Goal: Find specific page/section: Find specific page/section

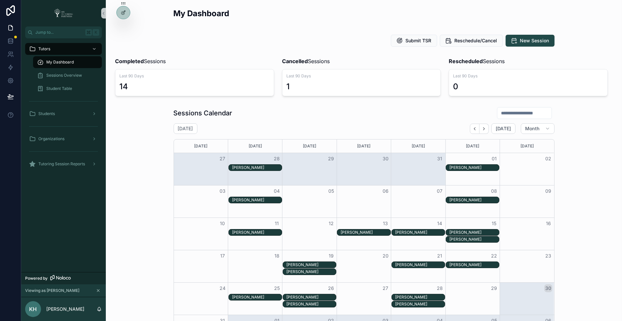
scroll to position [108, 0]
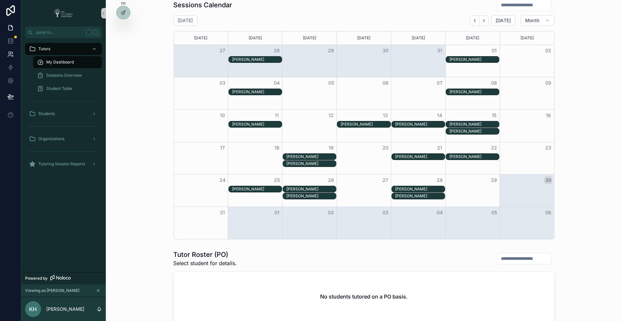
click at [11, 55] on icon at bounding box center [10, 54] width 7 height 7
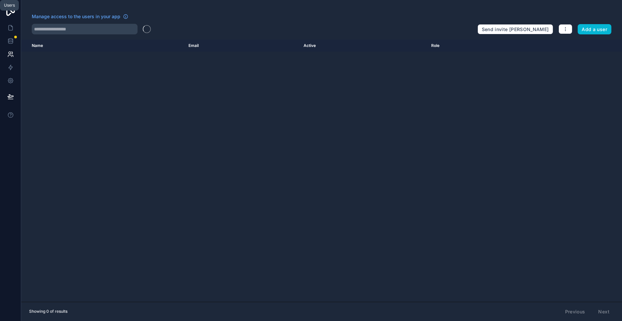
click at [11, 55] on icon at bounding box center [10, 54] width 7 height 7
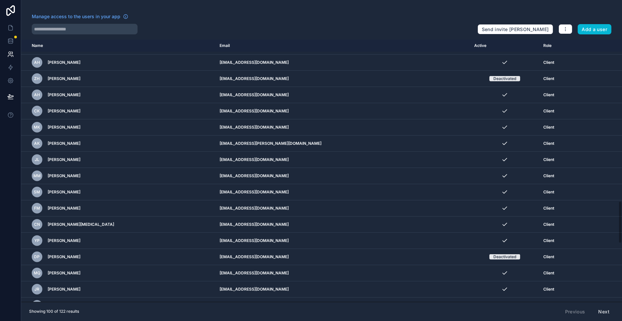
scroll to position [1355, 0]
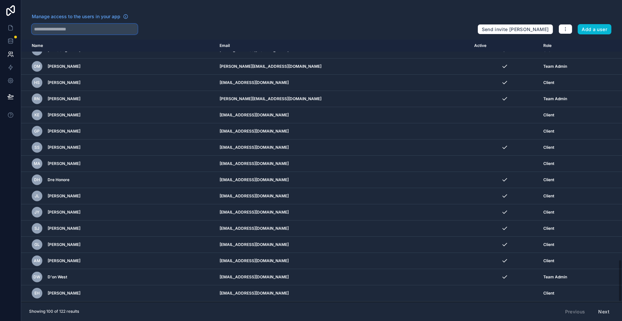
click at [71, 27] on input "text" at bounding box center [85, 29] width 106 height 11
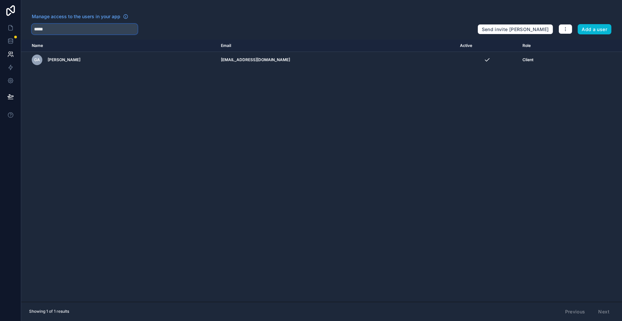
drag, startPoint x: 72, startPoint y: 28, endPoint x: 41, endPoint y: 26, distance: 31.1
click at [41, 26] on input "*****" at bounding box center [85, 29] width 106 height 11
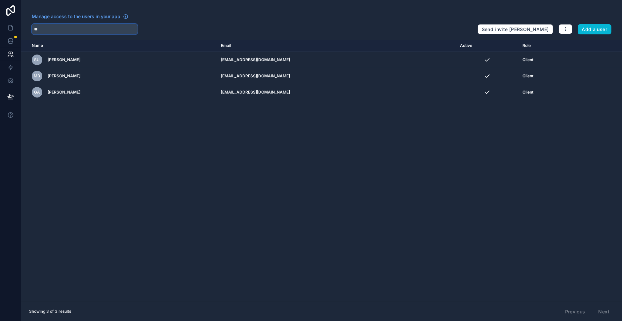
type input "*"
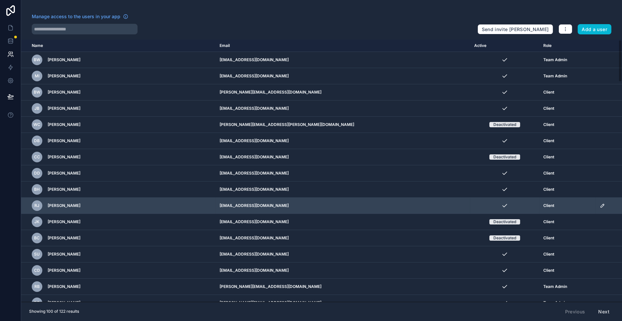
click at [98, 208] on div "[PERSON_NAME]" at bounding box center [122, 205] width 180 height 11
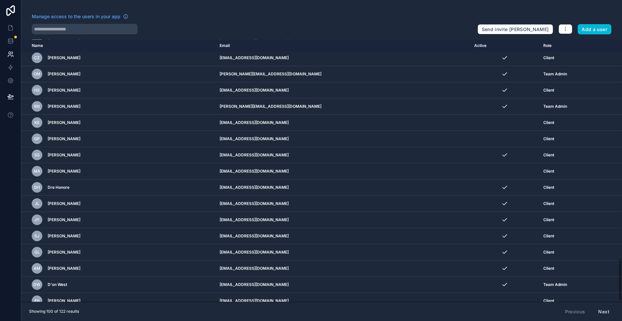
scroll to position [1355, 0]
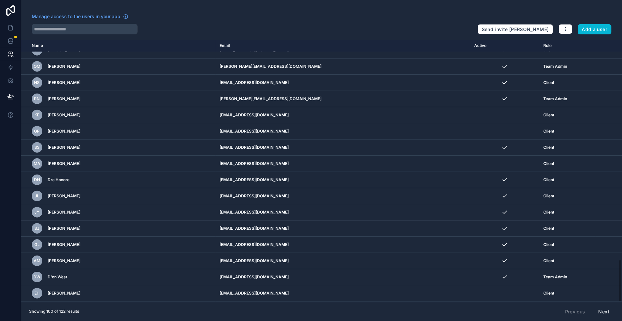
click at [605, 312] on button "Next" at bounding box center [604, 311] width 20 height 11
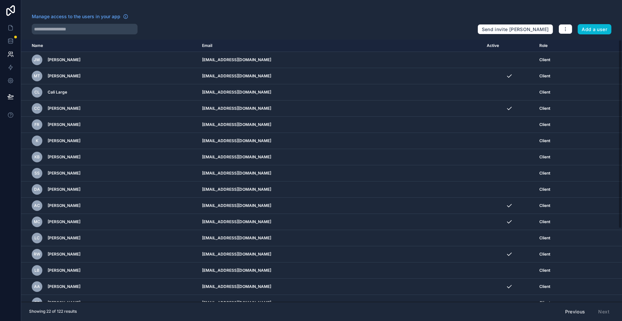
click at [576, 311] on button "Previous" at bounding box center [575, 311] width 29 height 11
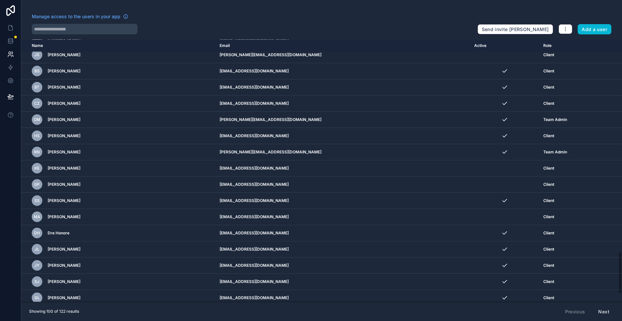
scroll to position [1304, 0]
